Goal: Contribute content

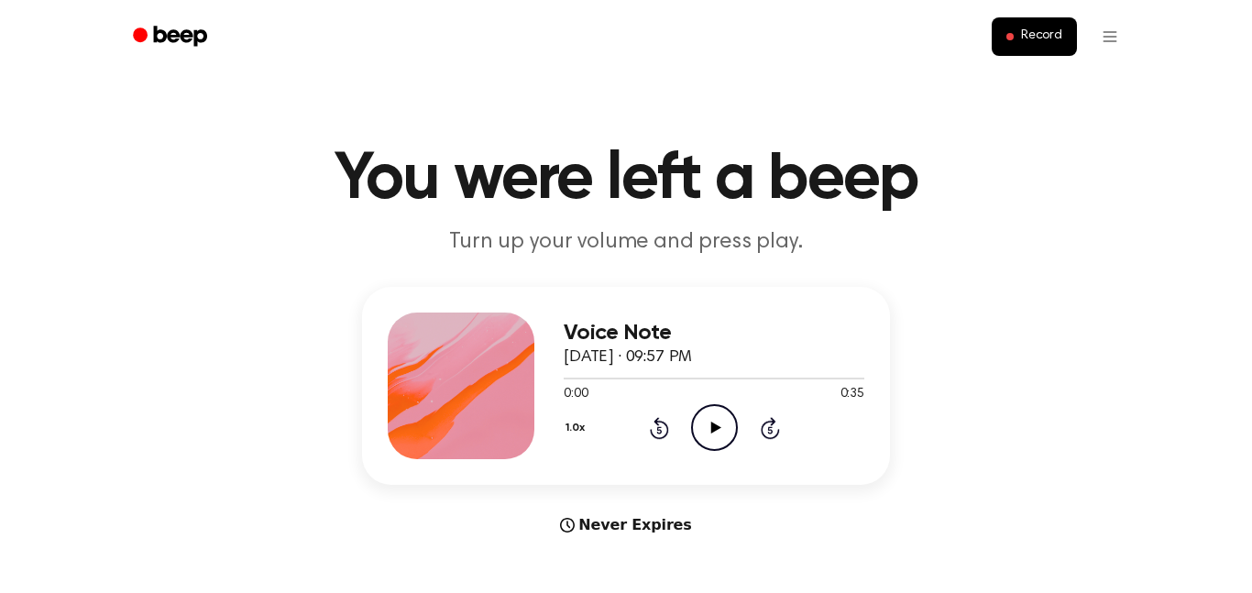
drag, startPoint x: 1012, startPoint y: 49, endPoint x: 902, endPoint y: 59, distance: 110.4
click at [902, 59] on div "Record" at bounding box center [626, 36] width 1012 height 73
click at [1010, 27] on button "Record" at bounding box center [1033, 36] width 85 height 38
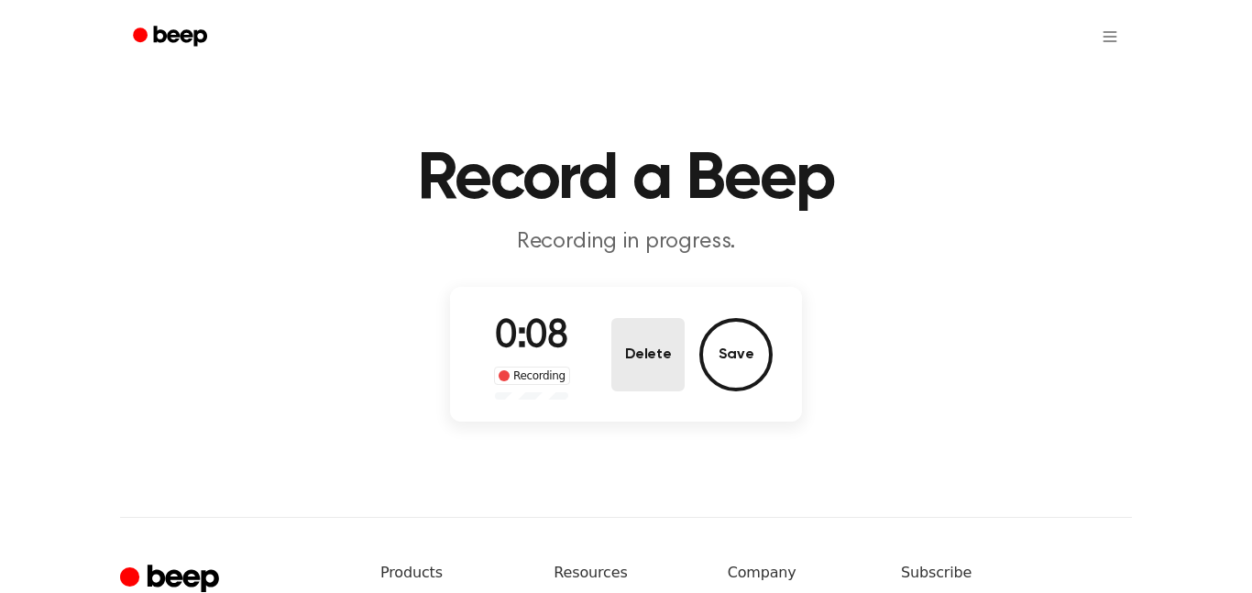
click at [661, 327] on button "Delete" at bounding box center [647, 354] width 73 height 73
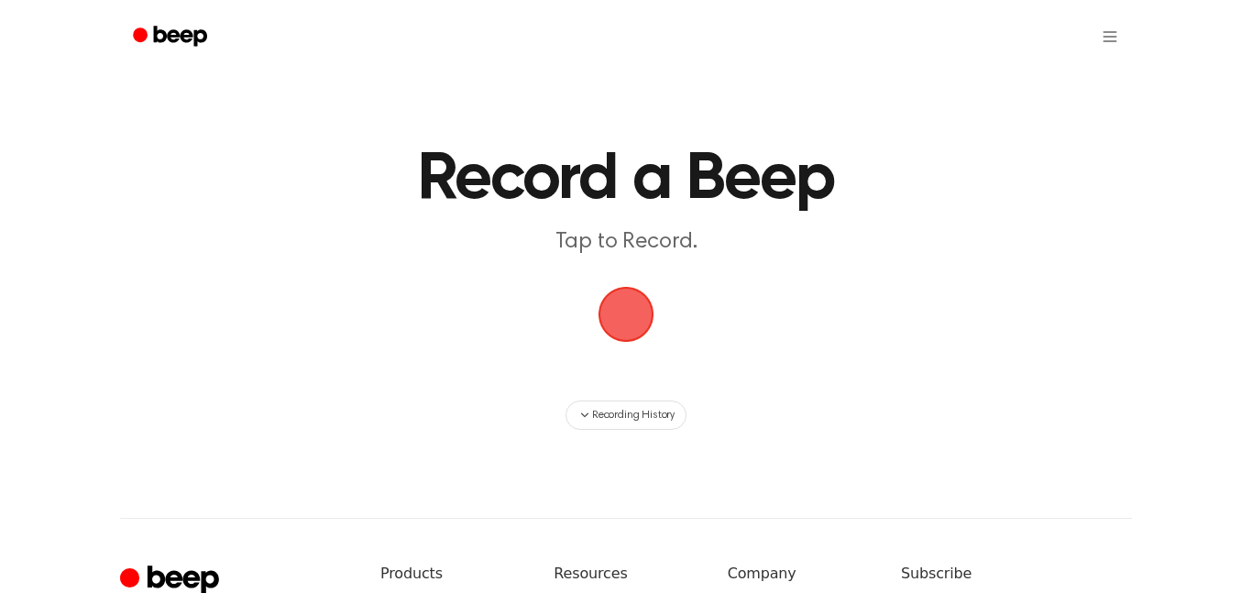
drag, startPoint x: 643, startPoint y: 298, endPoint x: 739, endPoint y: 444, distance: 175.3
click at [739, 444] on div "Record a Beep Tap to Record. Recording History ⚠️ We are experiencing issues wi…" at bounding box center [626, 433] width 1252 height 866
click at [654, 342] on span "button" at bounding box center [625, 314] width 101 height 101
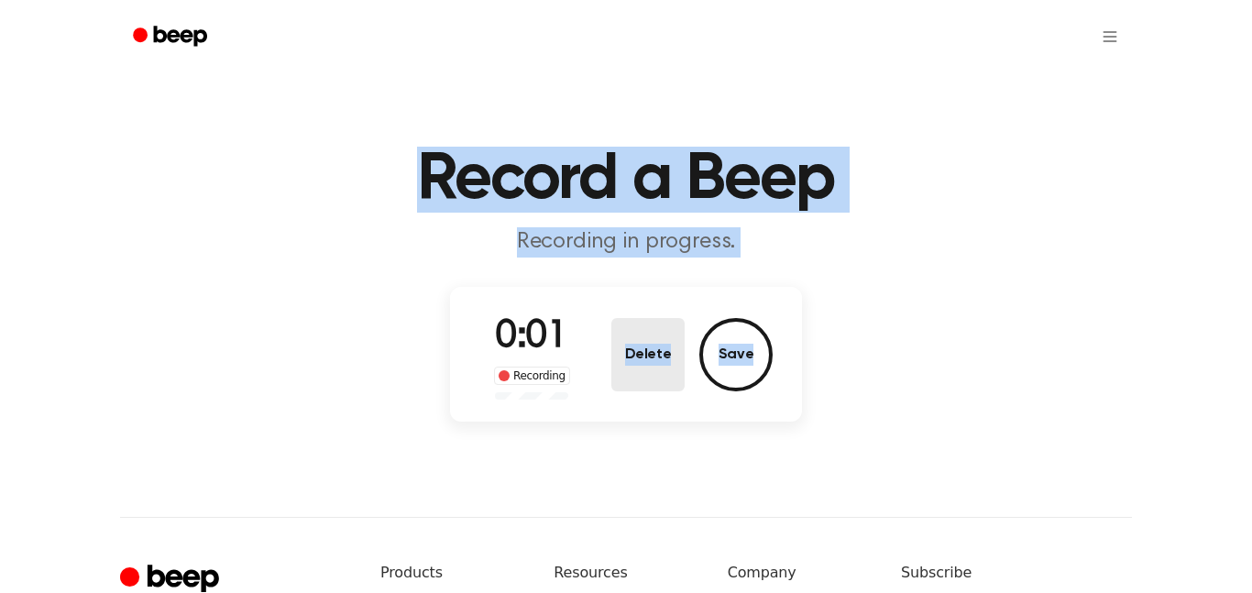
click at [663, 338] on button "Delete" at bounding box center [647, 354] width 73 height 73
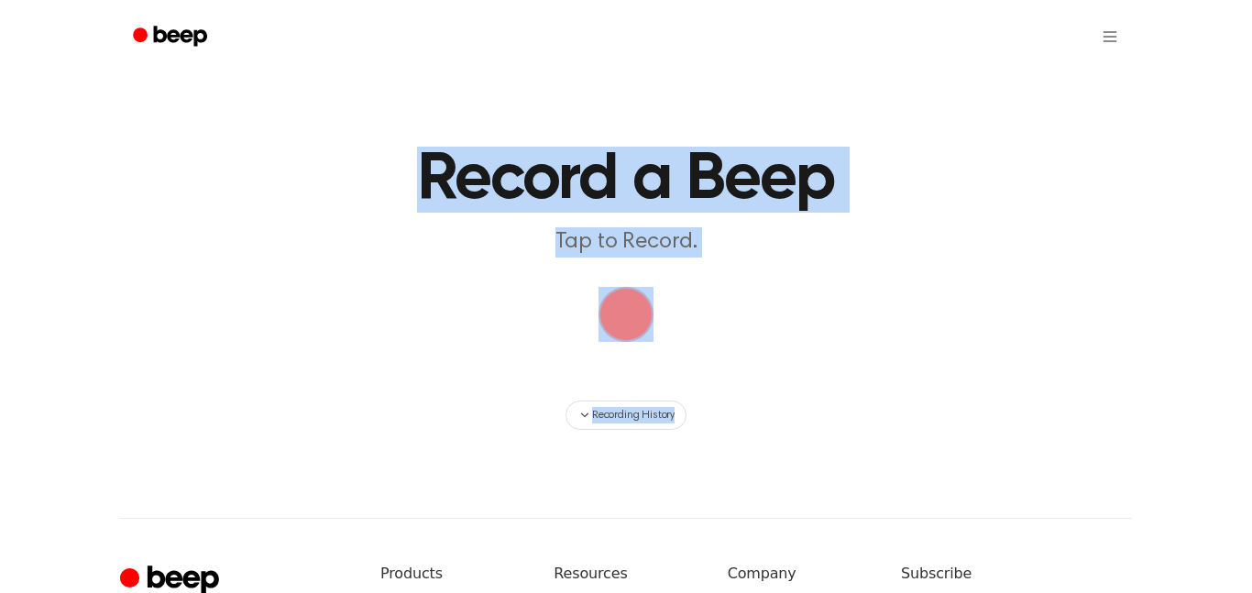
click at [690, 345] on main "Record a Beep Tap to Record. Recording History" at bounding box center [626, 215] width 1252 height 430
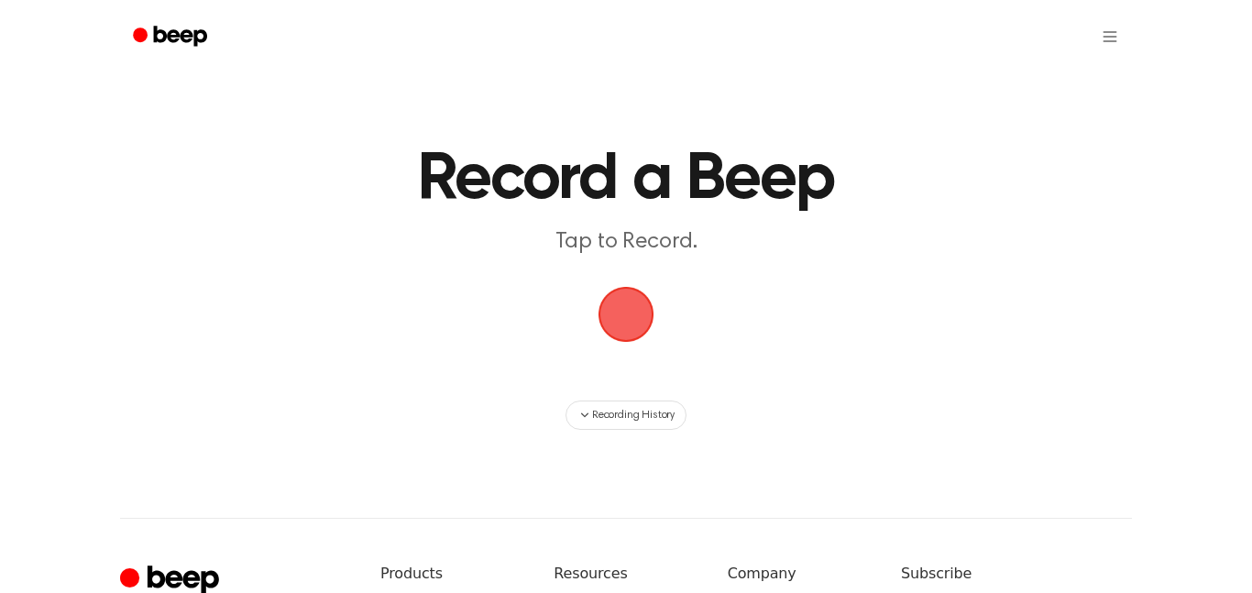
click at [624, 321] on span "button" at bounding box center [625, 314] width 101 height 101
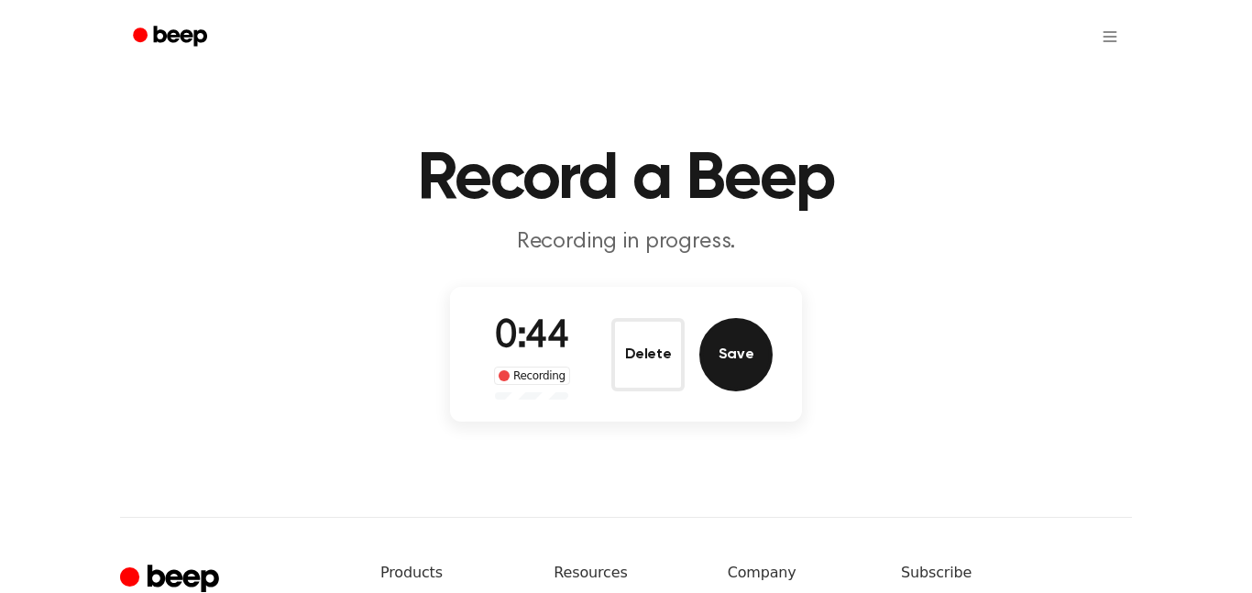
click at [725, 371] on button "Save" at bounding box center [735, 354] width 73 height 73
